Goal: Task Accomplishment & Management: Manage account settings

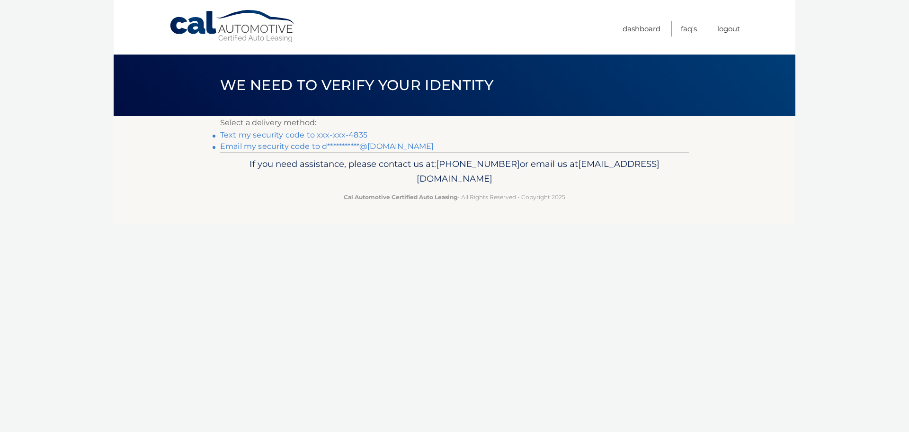
click at [263, 132] on link "Text my security code to xxx-xxx-4835" at bounding box center [293, 134] width 147 height 9
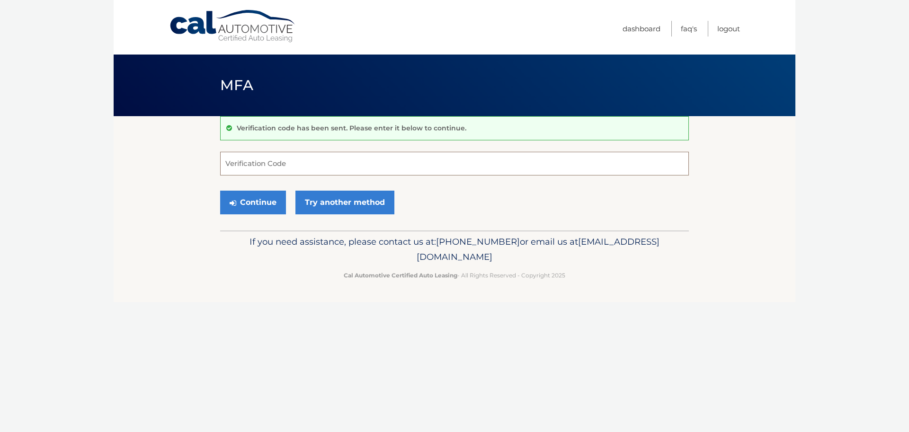
click at [256, 160] on input "Verification Code" at bounding box center [454, 164] width 469 height 24
type input "494534"
click at [254, 204] on button "Continue" at bounding box center [253, 202] width 66 height 24
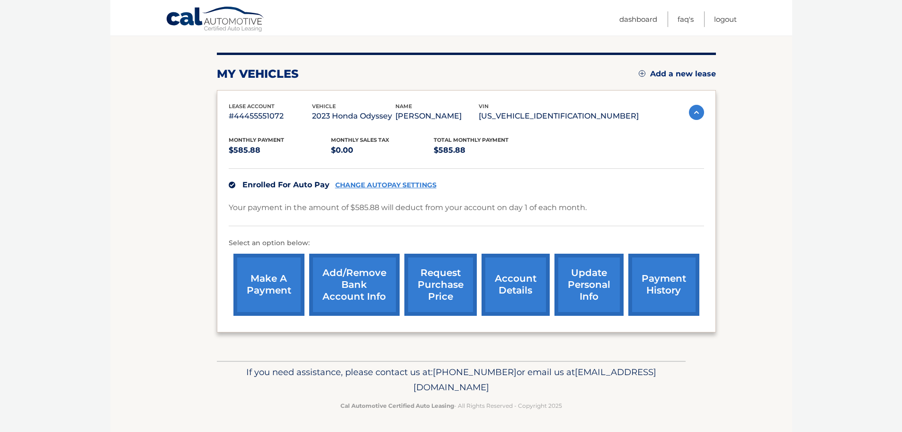
scroll to position [107, 0]
click at [513, 280] on link "account details" at bounding box center [516, 284] width 68 height 62
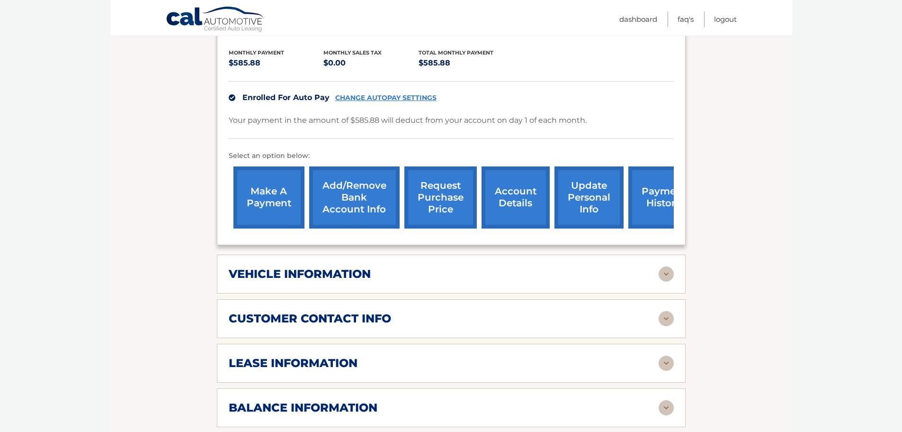
scroll to position [237, 0]
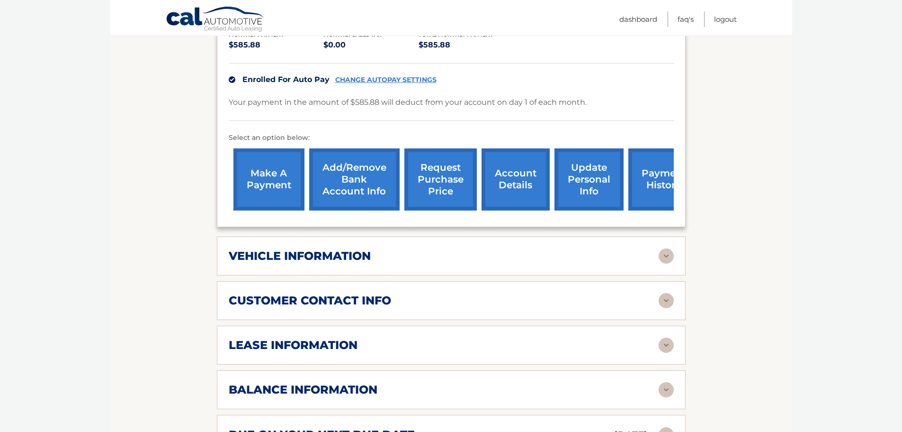
click at [666, 248] on img at bounding box center [666, 255] width 15 height 15
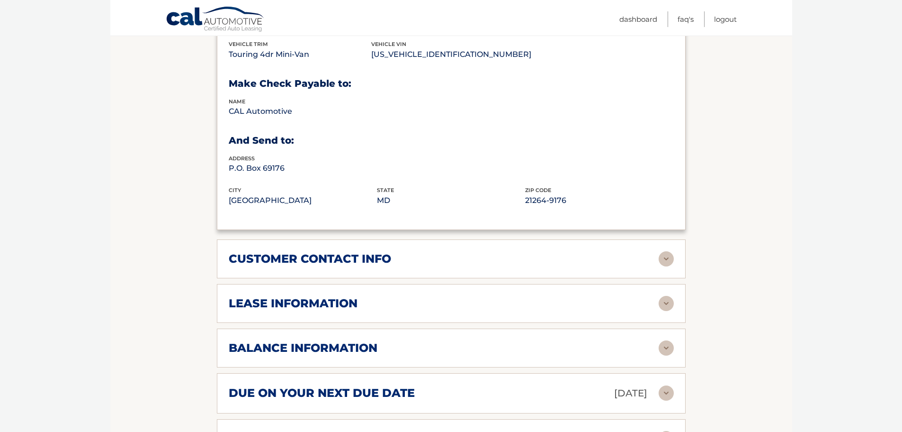
scroll to position [521, 0]
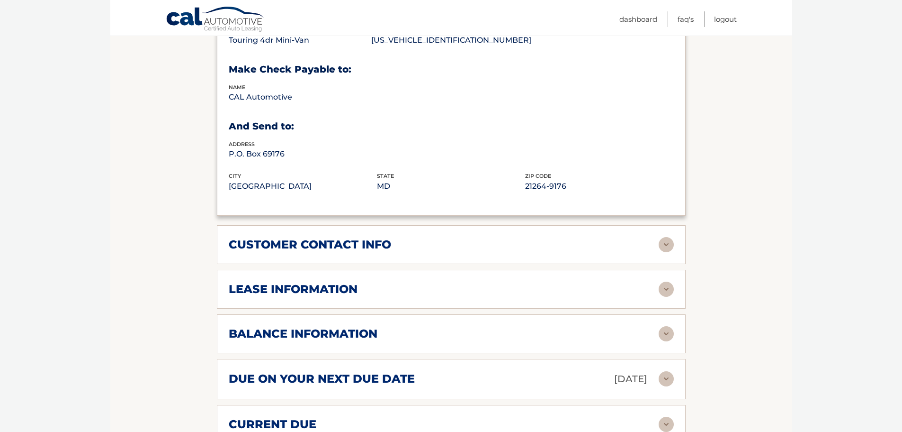
click at [664, 281] on img at bounding box center [666, 288] width 15 height 15
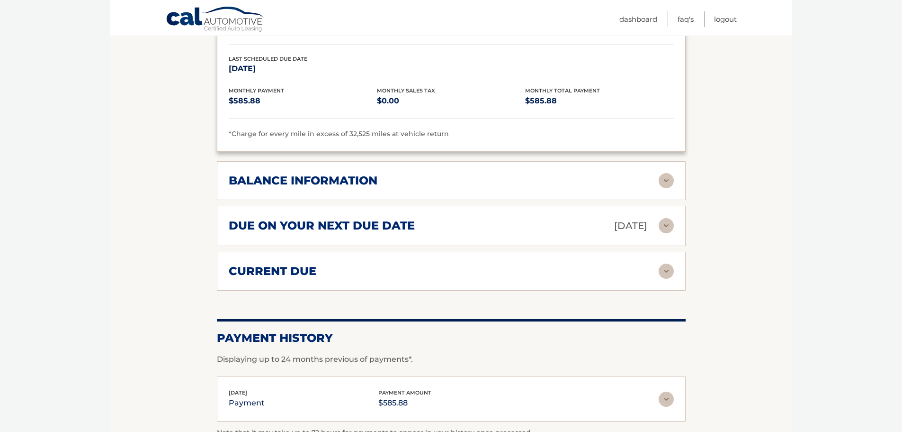
scroll to position [853, 0]
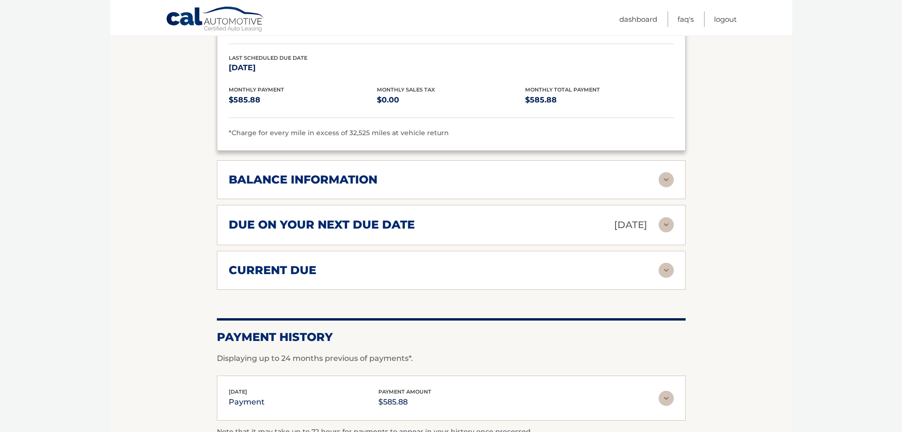
click at [669, 172] on img at bounding box center [666, 179] width 15 height 15
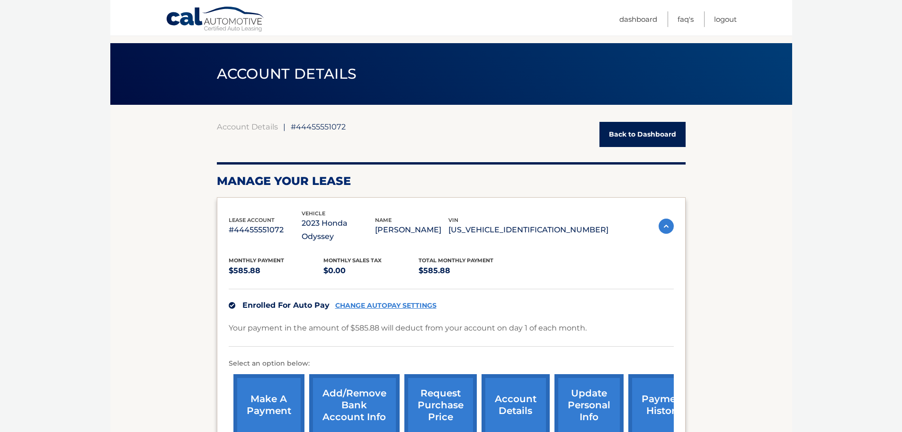
scroll to position [0, 0]
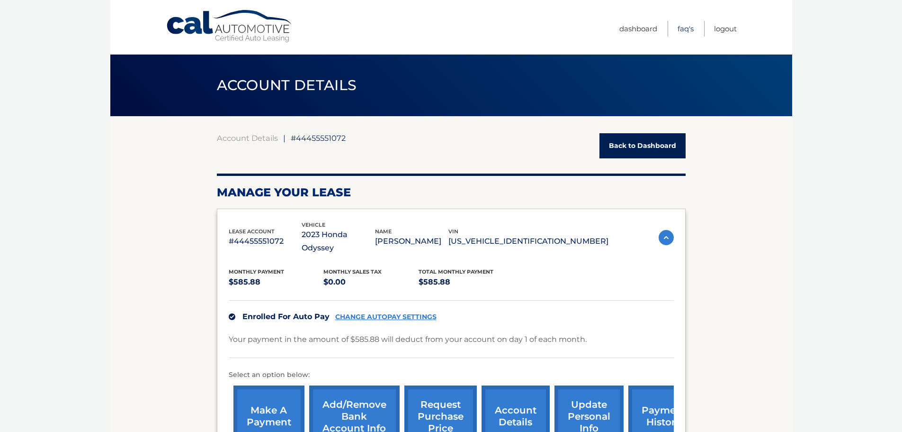
click at [690, 27] on link "FAQ's" at bounding box center [686, 29] width 16 height 16
